Goal: Task Accomplishment & Management: Manage account settings

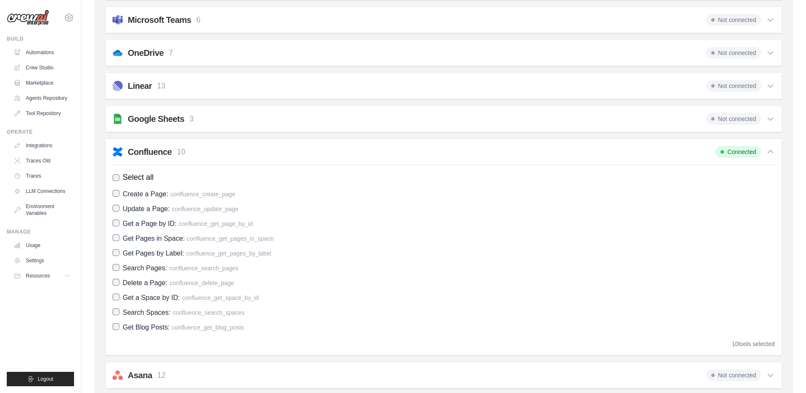
scroll to position [338, 0]
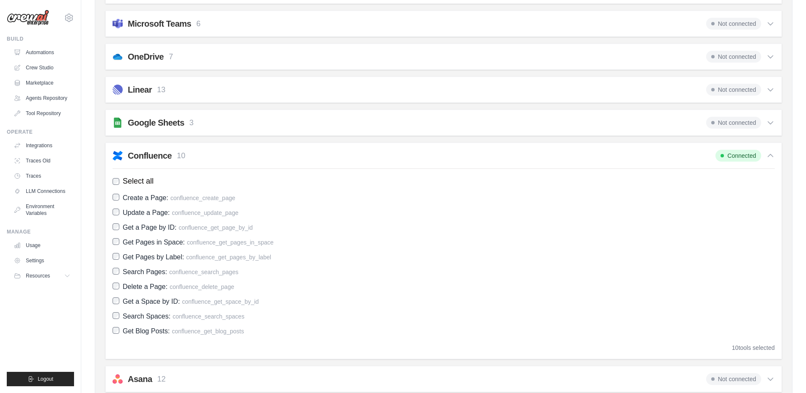
click at [151, 156] on h2 "Confluence" at bounding box center [150, 156] width 44 height 12
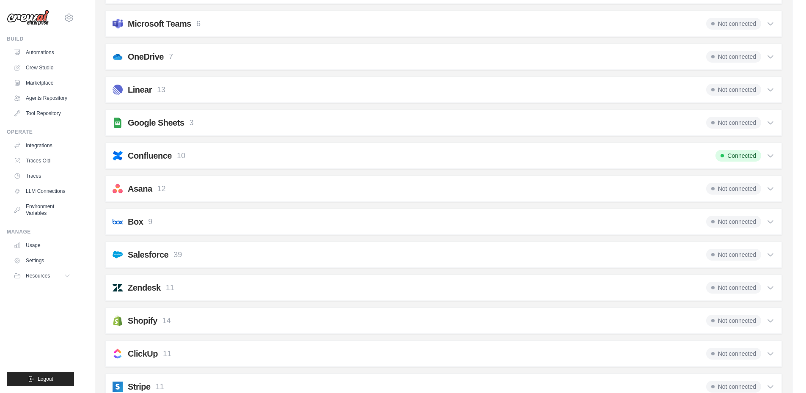
click at [151, 156] on h2 "Confluence" at bounding box center [150, 156] width 44 height 12
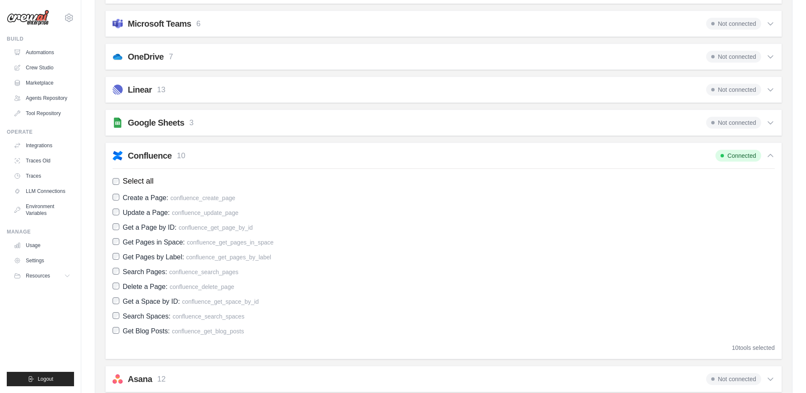
click at [151, 156] on h2 "Confluence" at bounding box center [150, 156] width 44 height 12
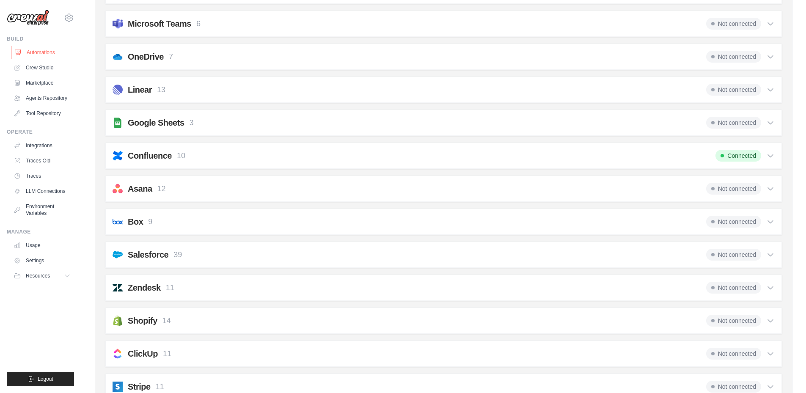
click at [40, 51] on link "Automations" at bounding box center [43, 53] width 64 height 14
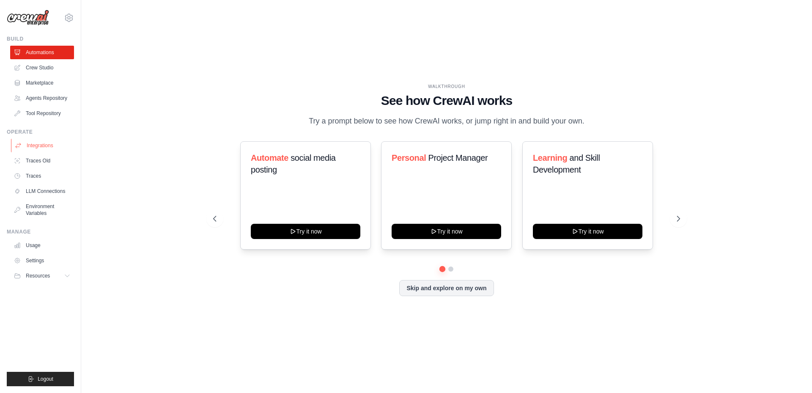
click at [33, 146] on link "Integrations" at bounding box center [43, 146] width 64 height 14
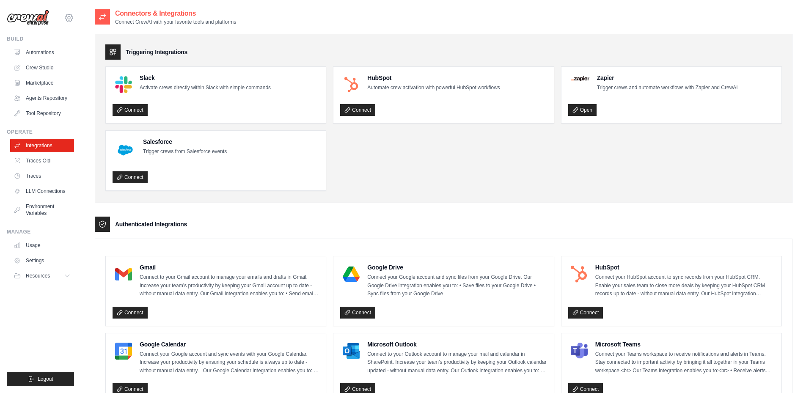
click at [68, 16] on icon at bounding box center [69, 18] width 10 height 10
click at [87, 50] on span "Settings" at bounding box center [104, 52] width 67 height 8
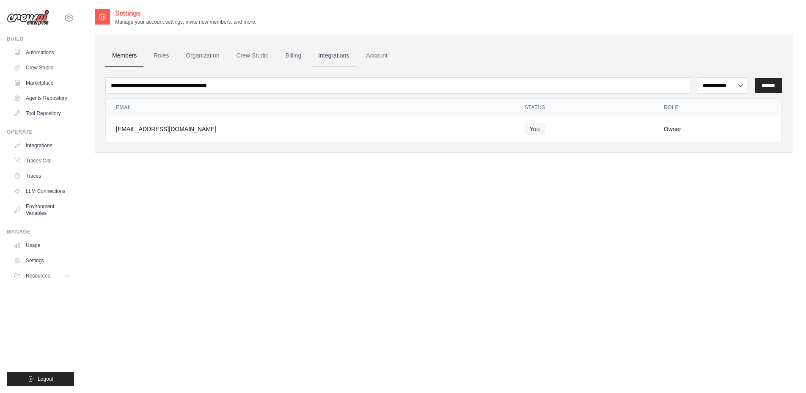
click at [336, 56] on link "Integrations" at bounding box center [333, 55] width 44 height 23
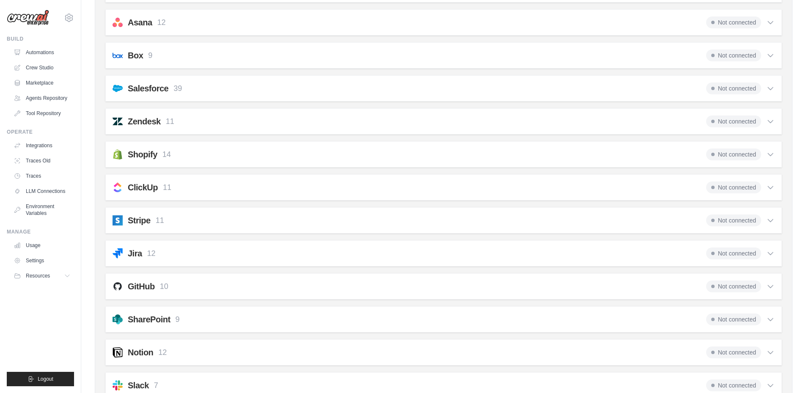
scroll to position [402, 0]
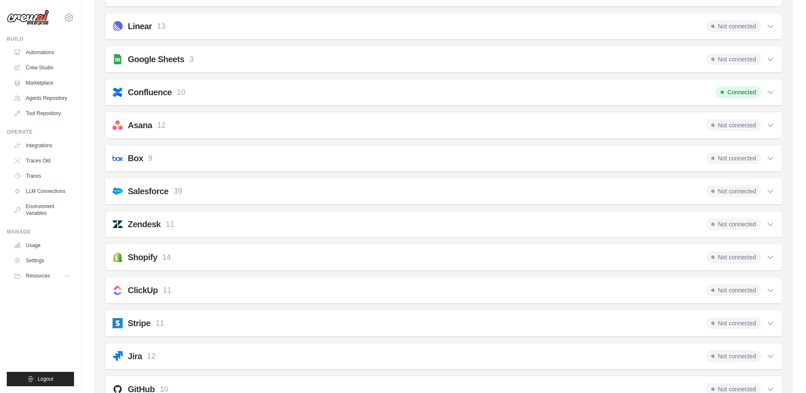
click at [771, 94] on icon at bounding box center [770, 92] width 8 height 8
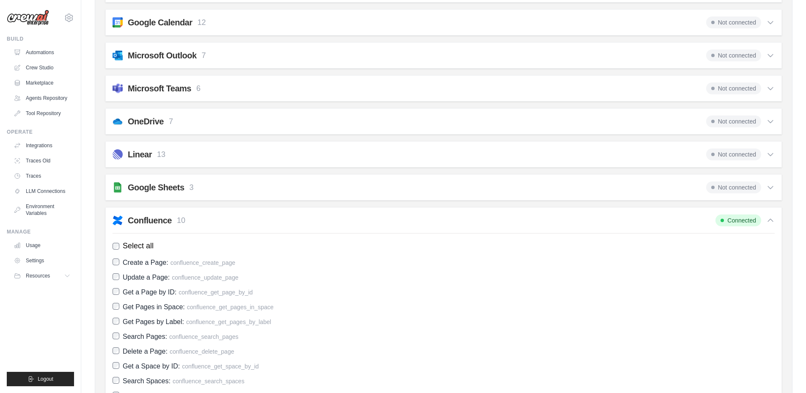
scroll to position [254, 0]
